Goal: Check status: Check status

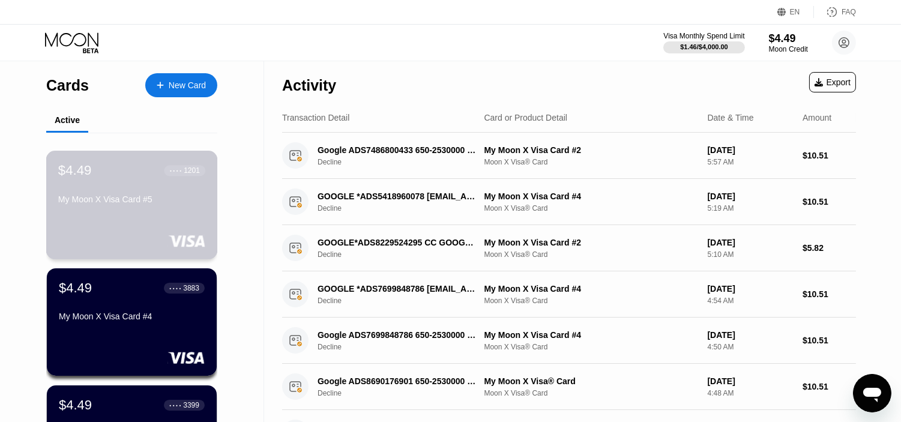
click at [163, 194] on div "$4.49 ● ● ● ● 1201 My Moon X Visa Card #5" at bounding box center [131, 186] width 147 height 46
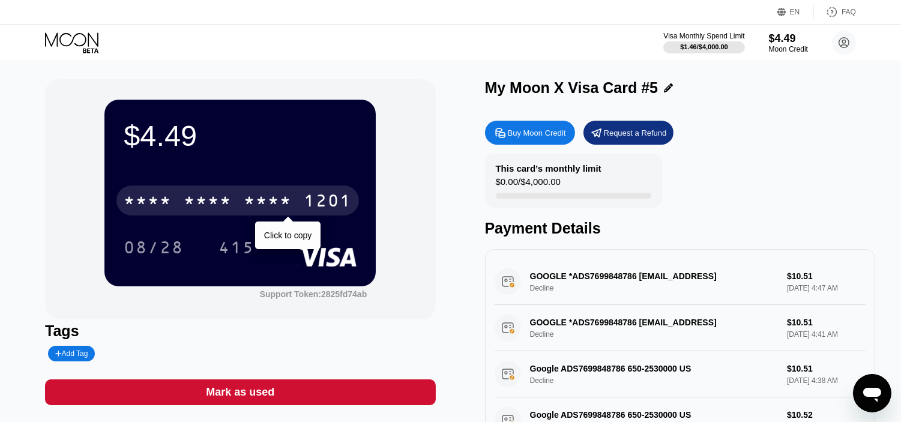
click at [303, 198] on div "* * * * * * * * * * * * 1201" at bounding box center [238, 201] width 243 height 30
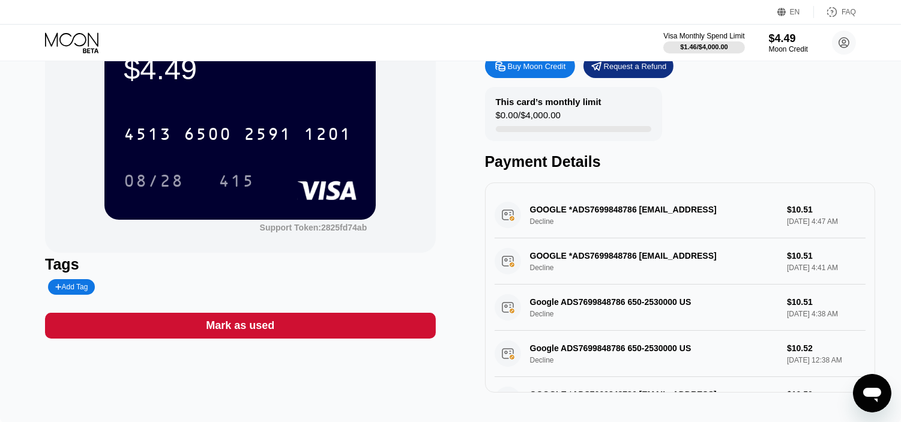
click at [79, 36] on icon at bounding box center [73, 42] width 56 height 21
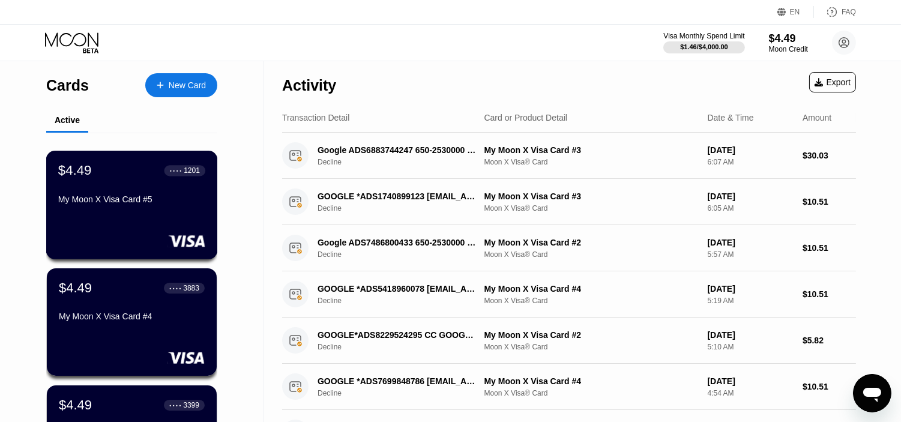
click at [172, 204] on div "My Moon X Visa Card #5" at bounding box center [131, 200] width 147 height 10
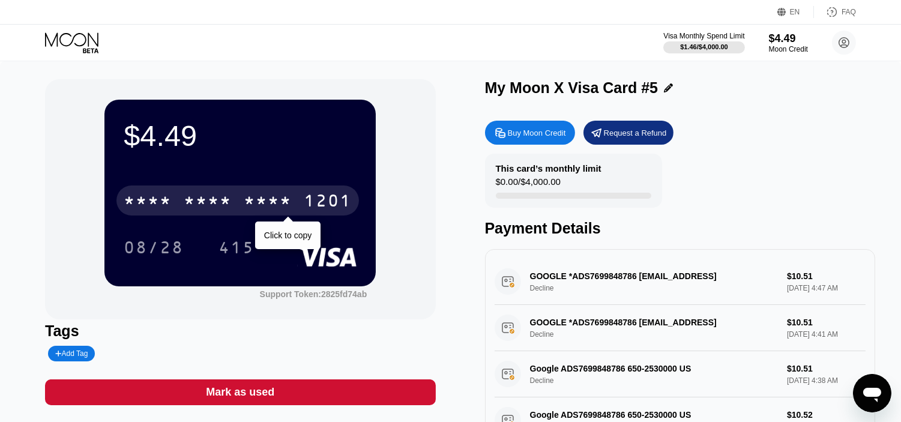
click at [330, 206] on div "1201" at bounding box center [328, 202] width 48 height 19
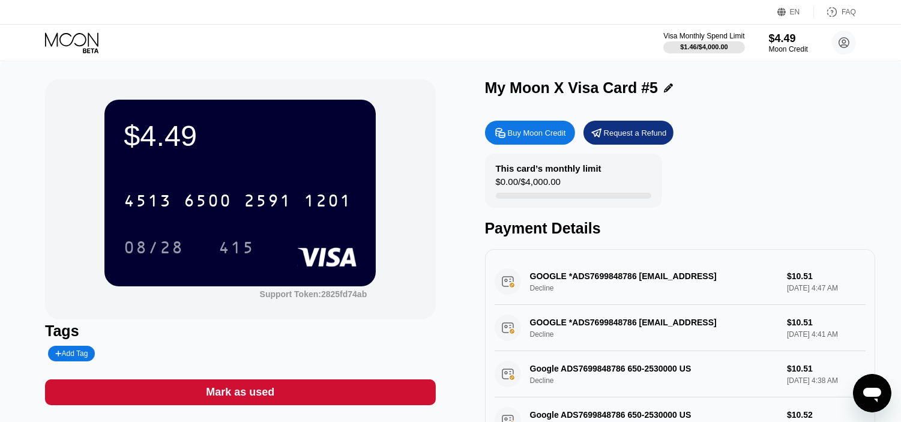
click at [69, 37] on icon at bounding box center [73, 42] width 56 height 21
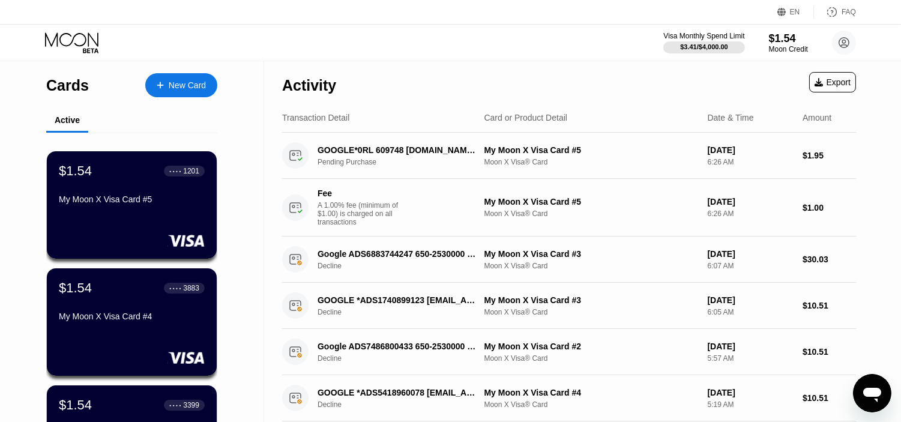
click at [86, 40] on icon at bounding box center [71, 39] width 53 height 14
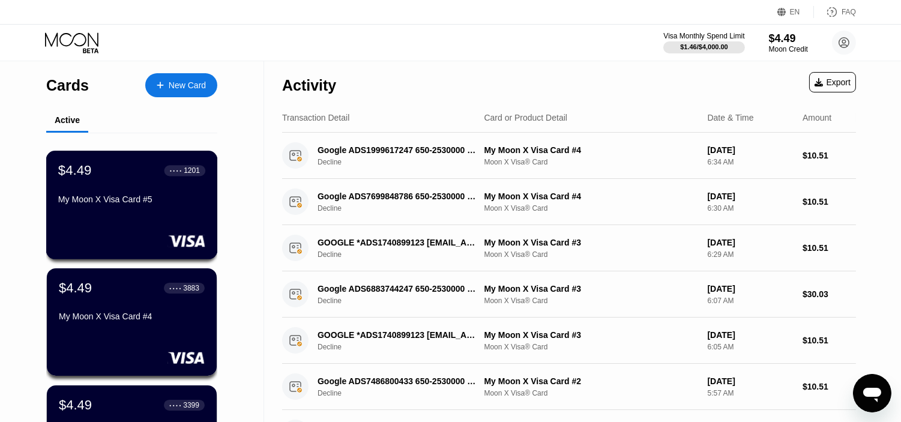
click at [153, 199] on div "My Moon X Visa Card #5" at bounding box center [131, 200] width 147 height 10
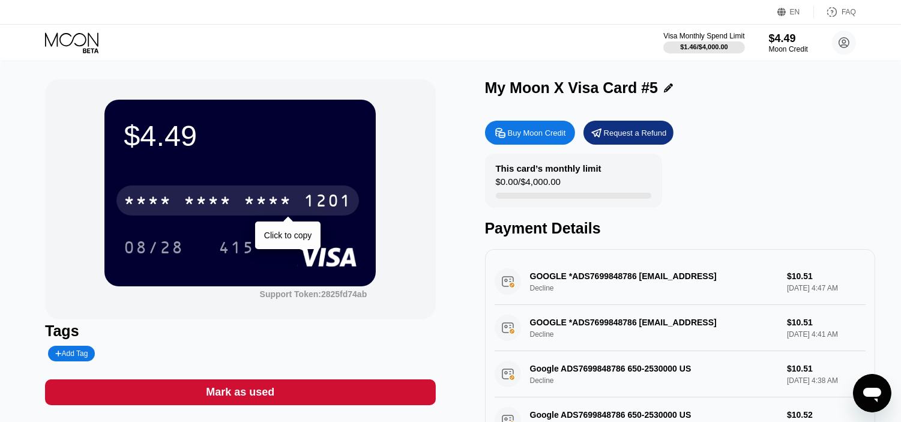
click at [280, 205] on div "* * * *" at bounding box center [268, 202] width 48 height 19
